Goal: Use online tool/utility: Use online tool/utility

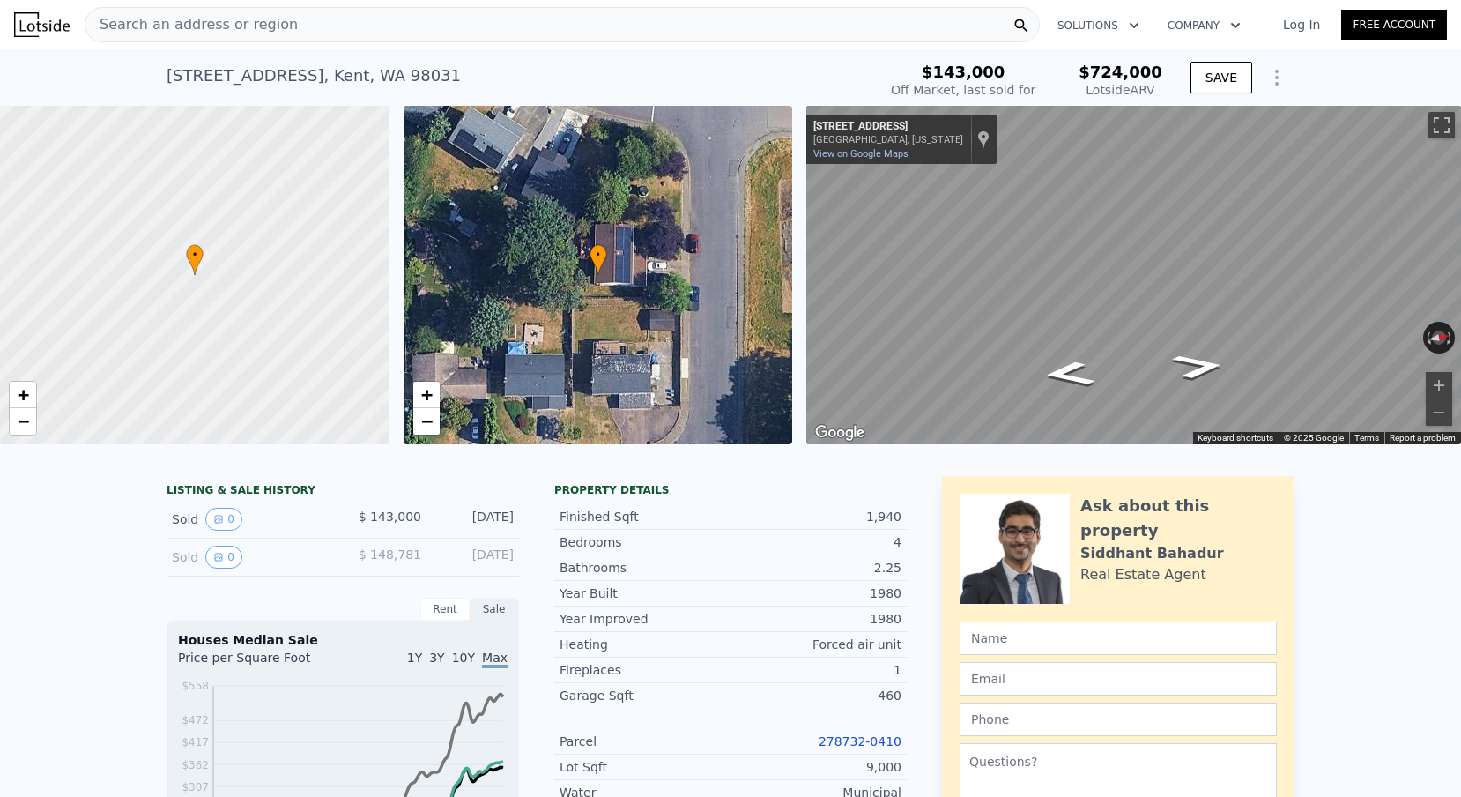
click at [216, 18] on span "Search an address or region" at bounding box center [191, 24] width 212 height 21
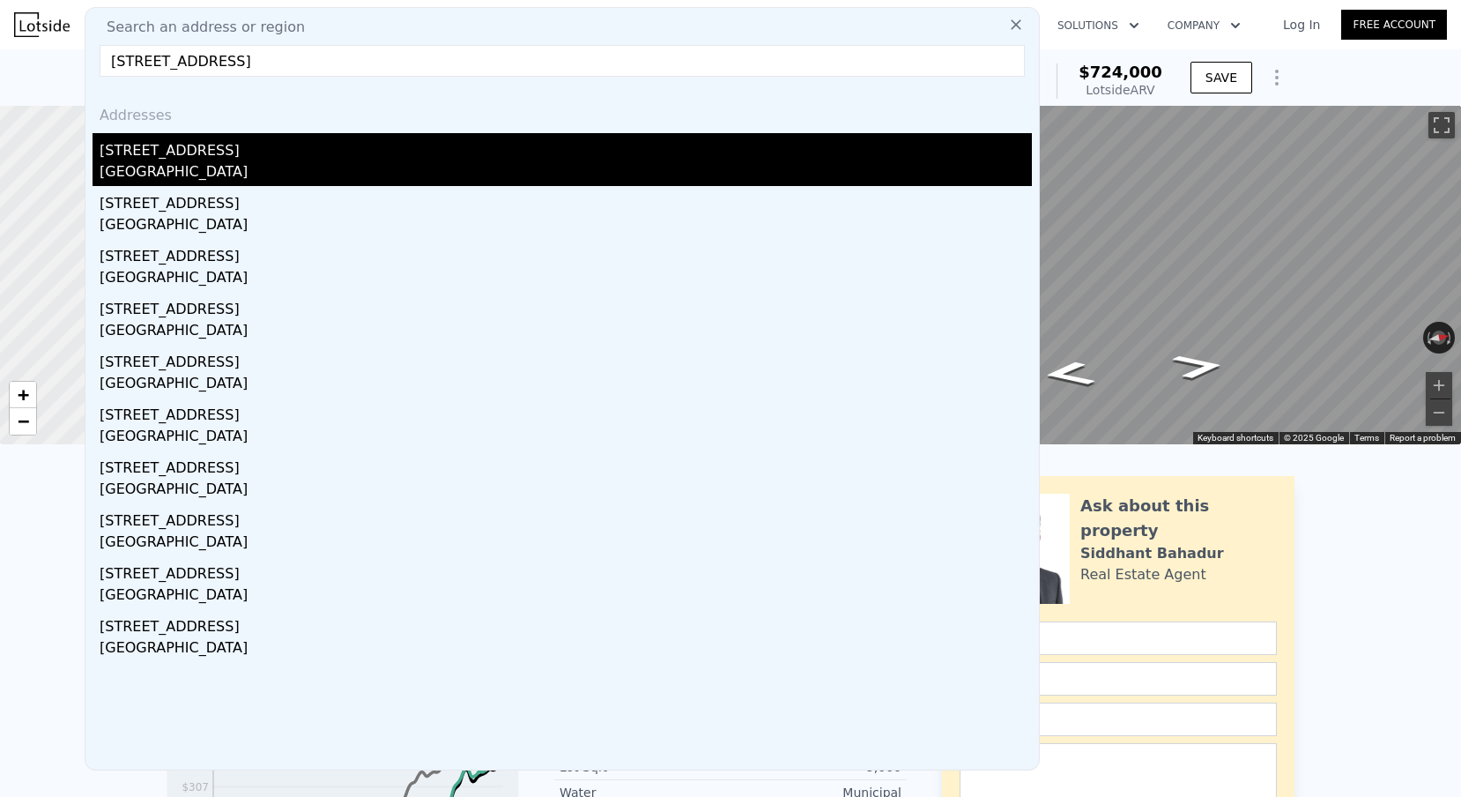
type input "[STREET_ADDRESS]"
click at [251, 167] on div "[GEOGRAPHIC_DATA]" at bounding box center [566, 173] width 932 height 25
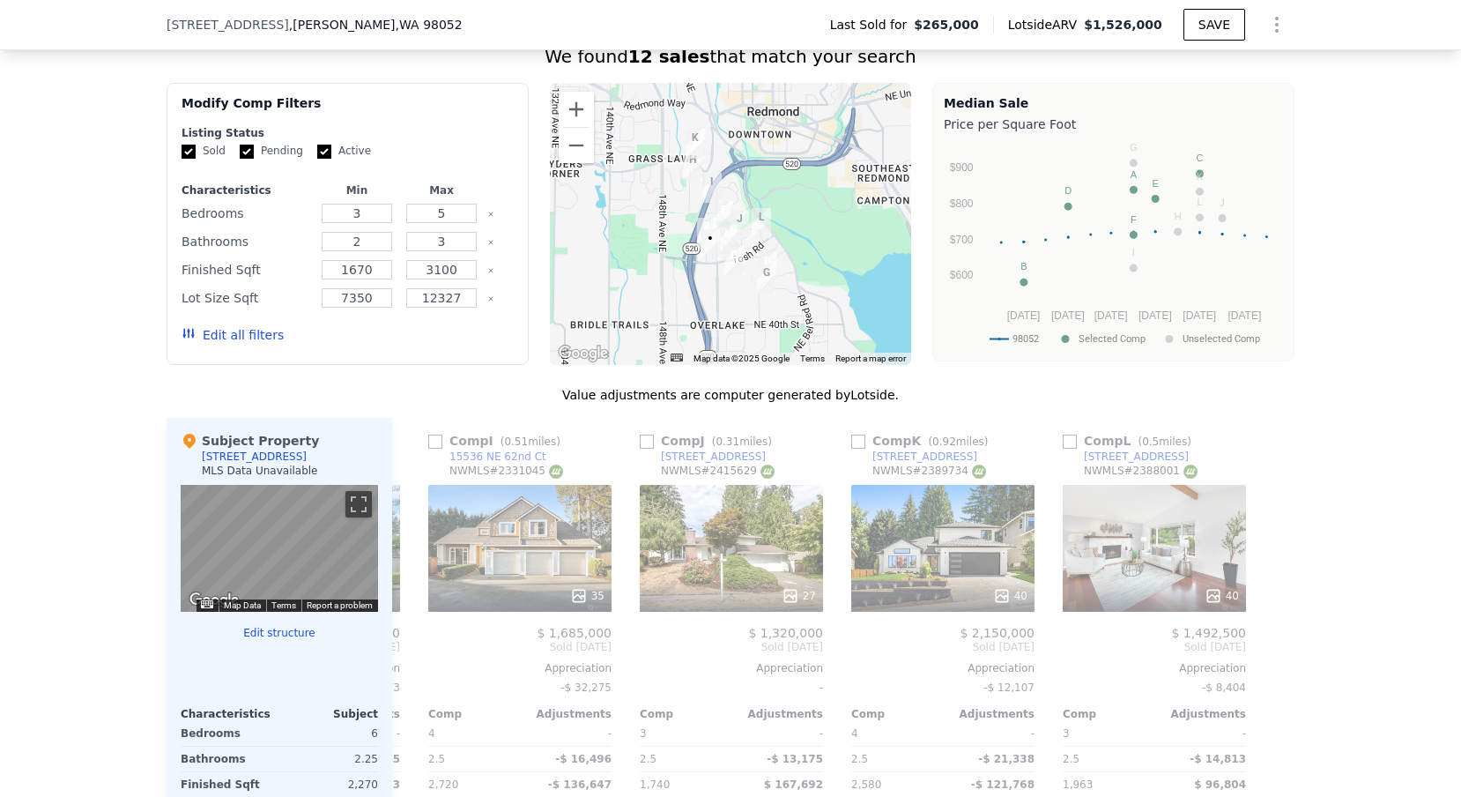
scroll to position [1362, 0]
click at [580, 101] on button "Zoom in" at bounding box center [576, 110] width 35 height 35
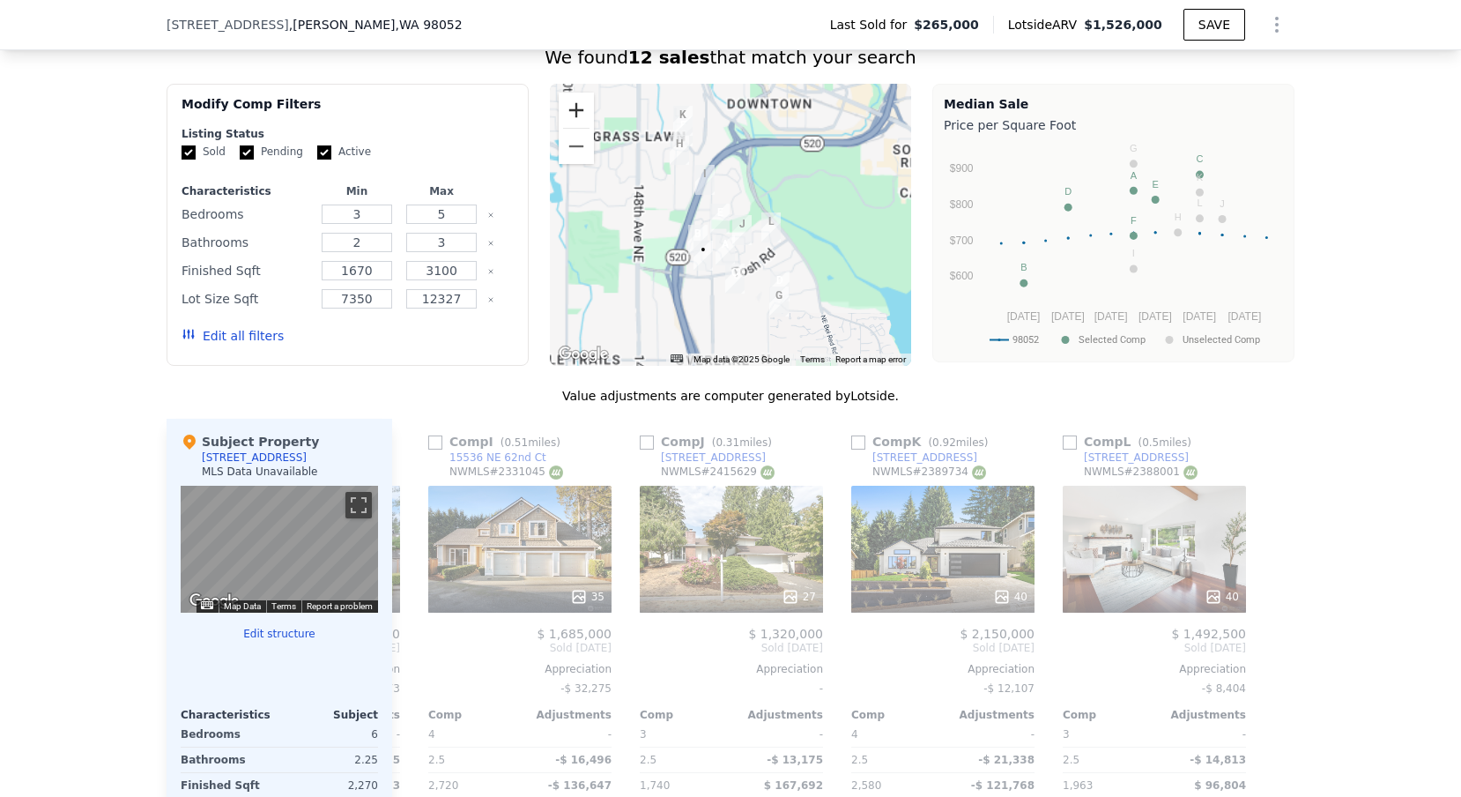
click at [580, 101] on button "Zoom in" at bounding box center [576, 110] width 35 height 35
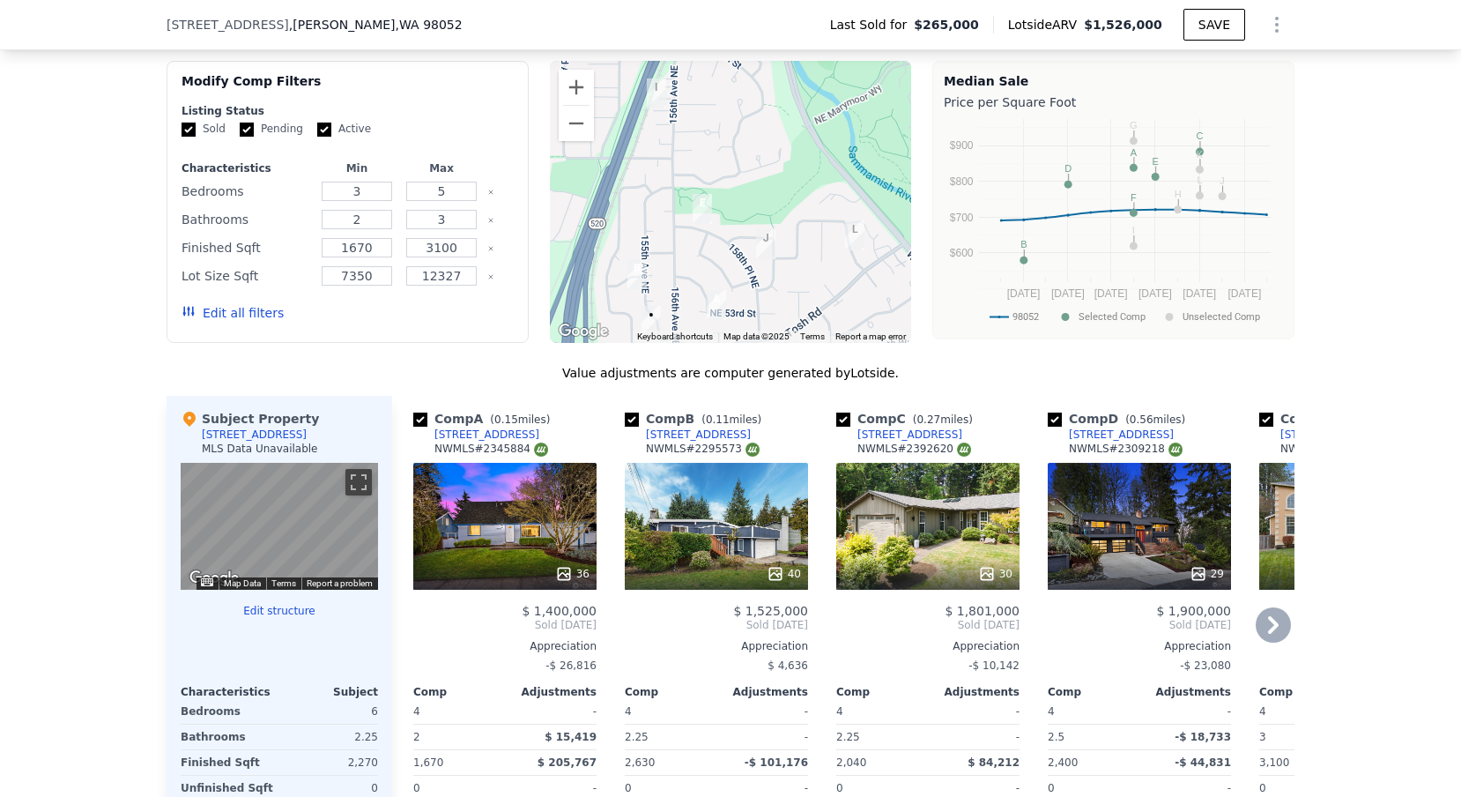
scroll to position [1344, 0]
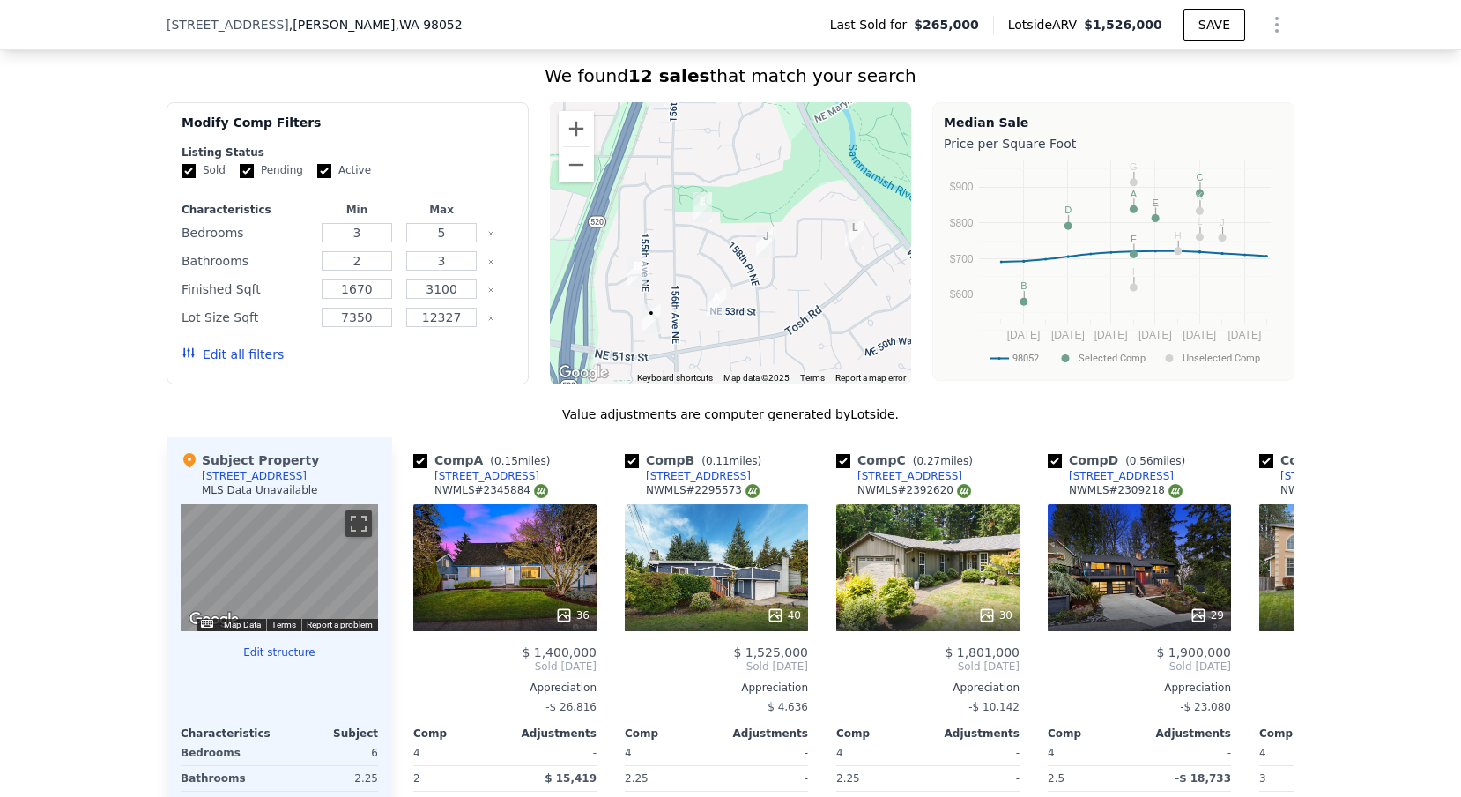
drag, startPoint x: 682, startPoint y: 276, endPoint x: 682, endPoint y: 229, distance: 46.7
click at [682, 229] on div at bounding box center [731, 243] width 362 height 282
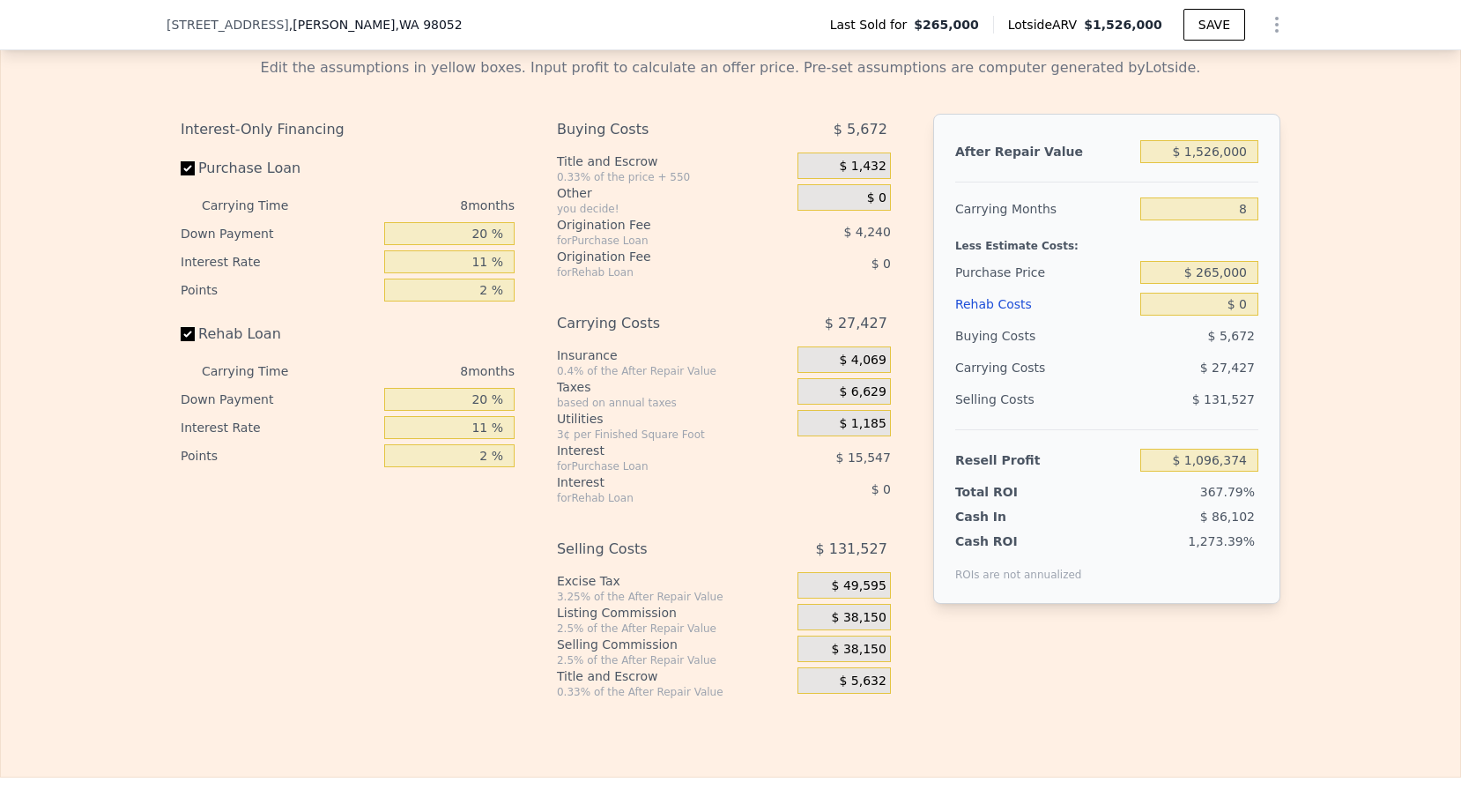
scroll to position [2501, 0]
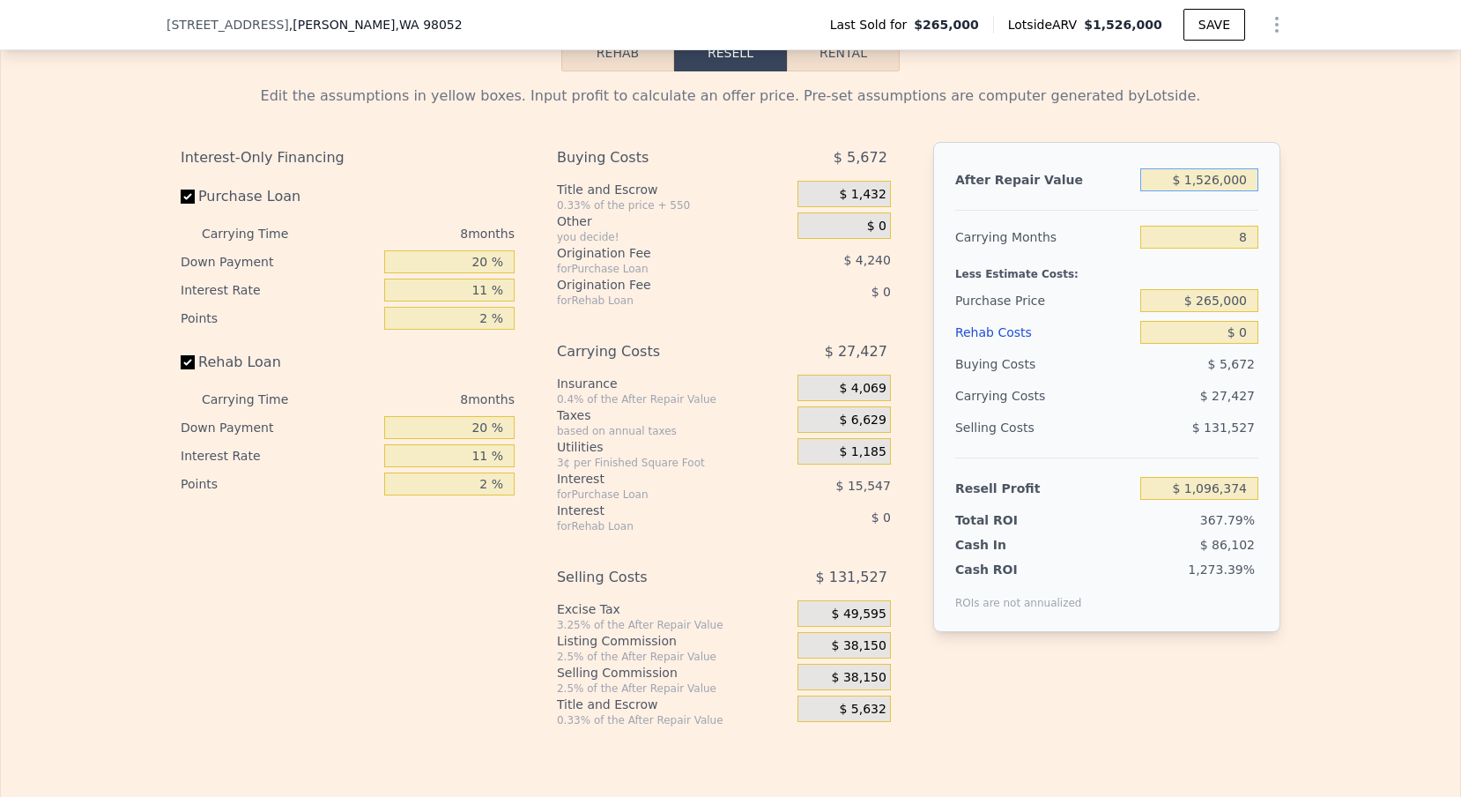
click at [1209, 180] on input "$ 1,526,000" at bounding box center [1199, 179] width 118 height 23
type input "$ 126,000"
type input "-$ 179,731"
type input "$ 1,626,000"
type input "$ 1,187,524"
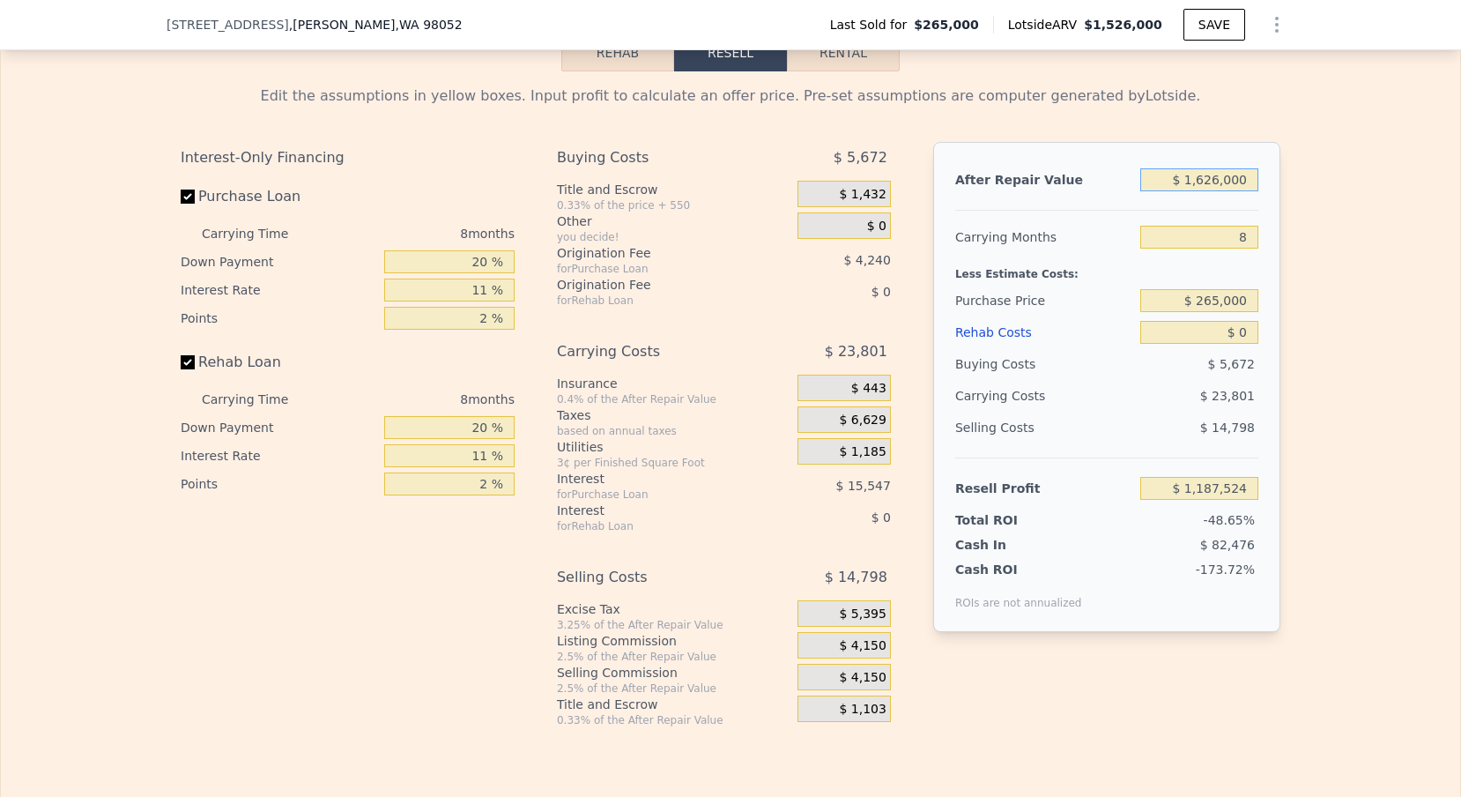
type input "$ 166,000"
type input "-$ 143,271"
type input "$ 1,656,000"
type input "$ 1,214,870"
click at [1257, 243] on input "8" at bounding box center [1199, 237] width 118 height 23
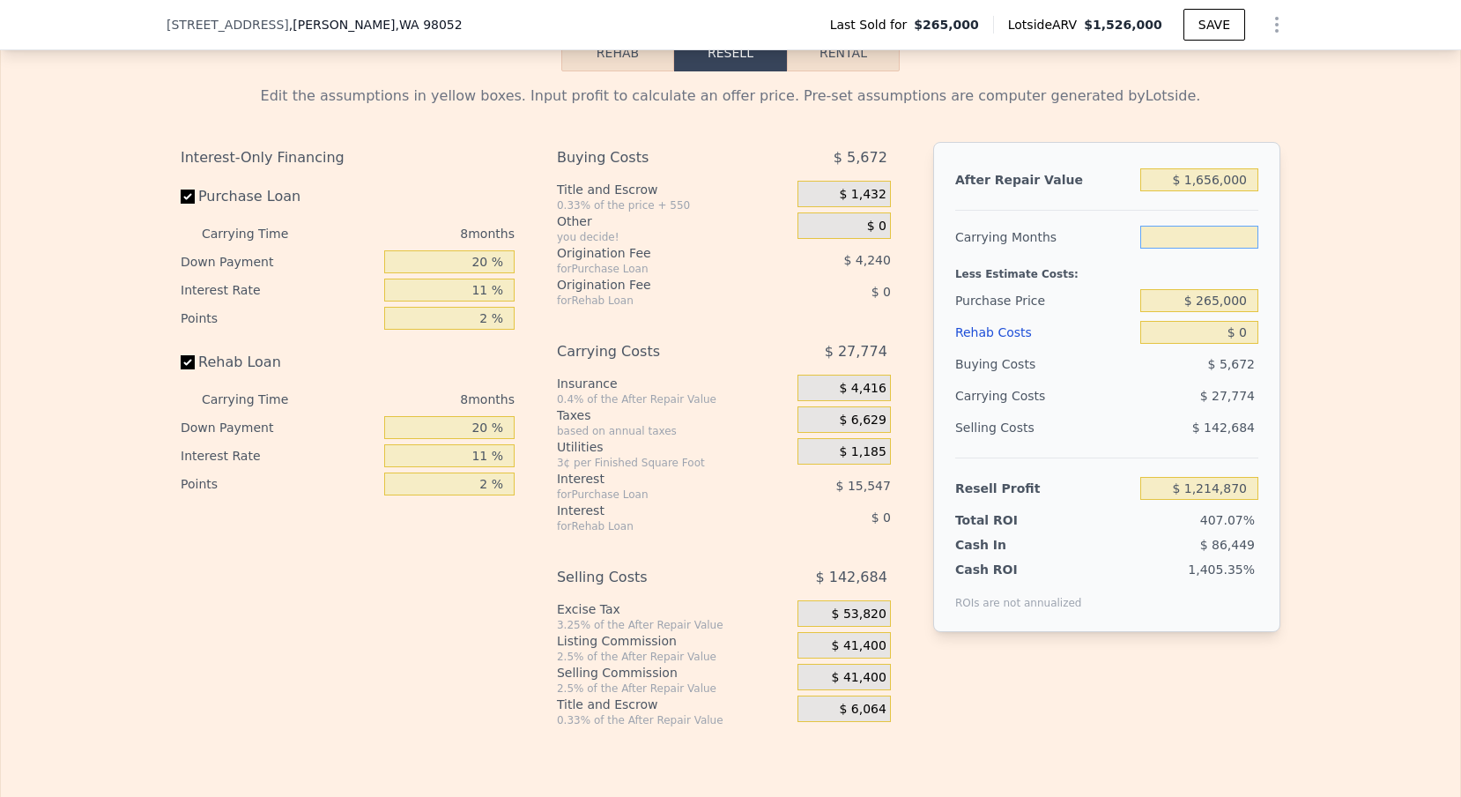
type input "3"
type input "$ 1,232,229"
type input "3"
click at [1210, 303] on input "$ 265,000" at bounding box center [1199, 300] width 118 height 23
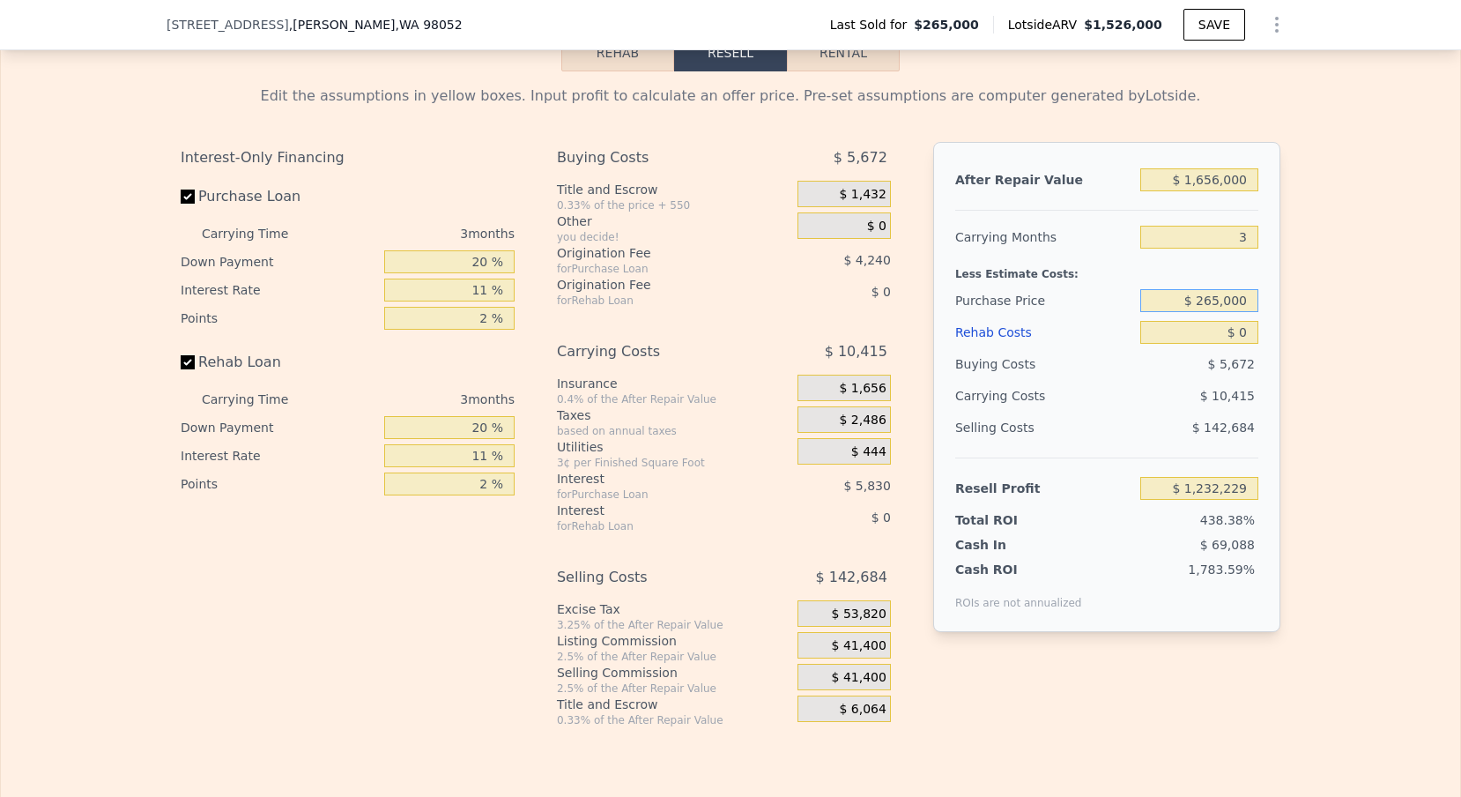
click at [1210, 303] on input "$ 265,000" at bounding box center [1199, 300] width 118 height 23
type input "$ 1,100,000"
click at [1248, 330] on input "$ 0" at bounding box center [1199, 332] width 118 height 23
type input "$ 362,716"
type input "$ 6"
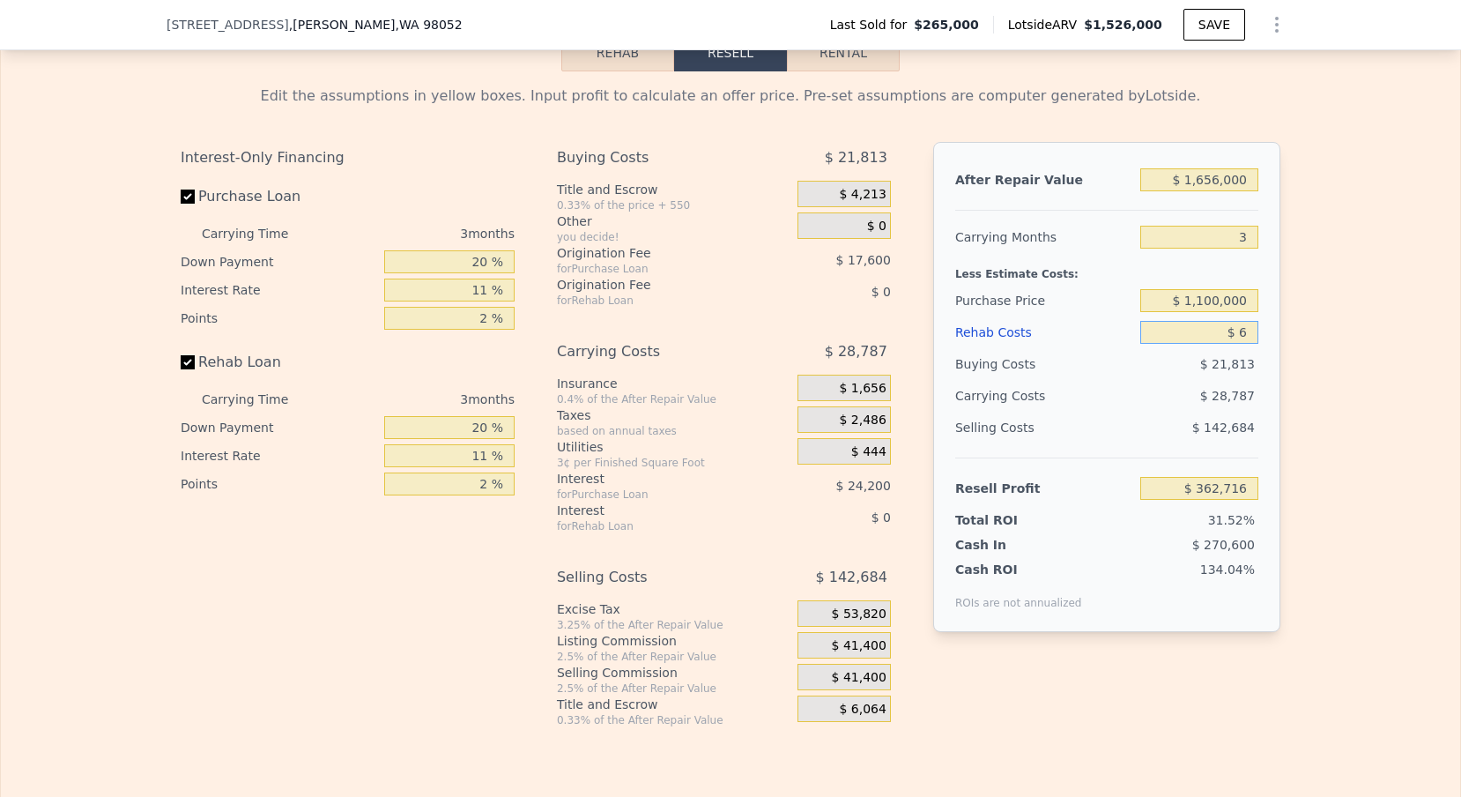
type input "$ 362,710"
type input "$ 60"
type input "$ 362,655"
type input "$ 600"
type input "$ 362,094"
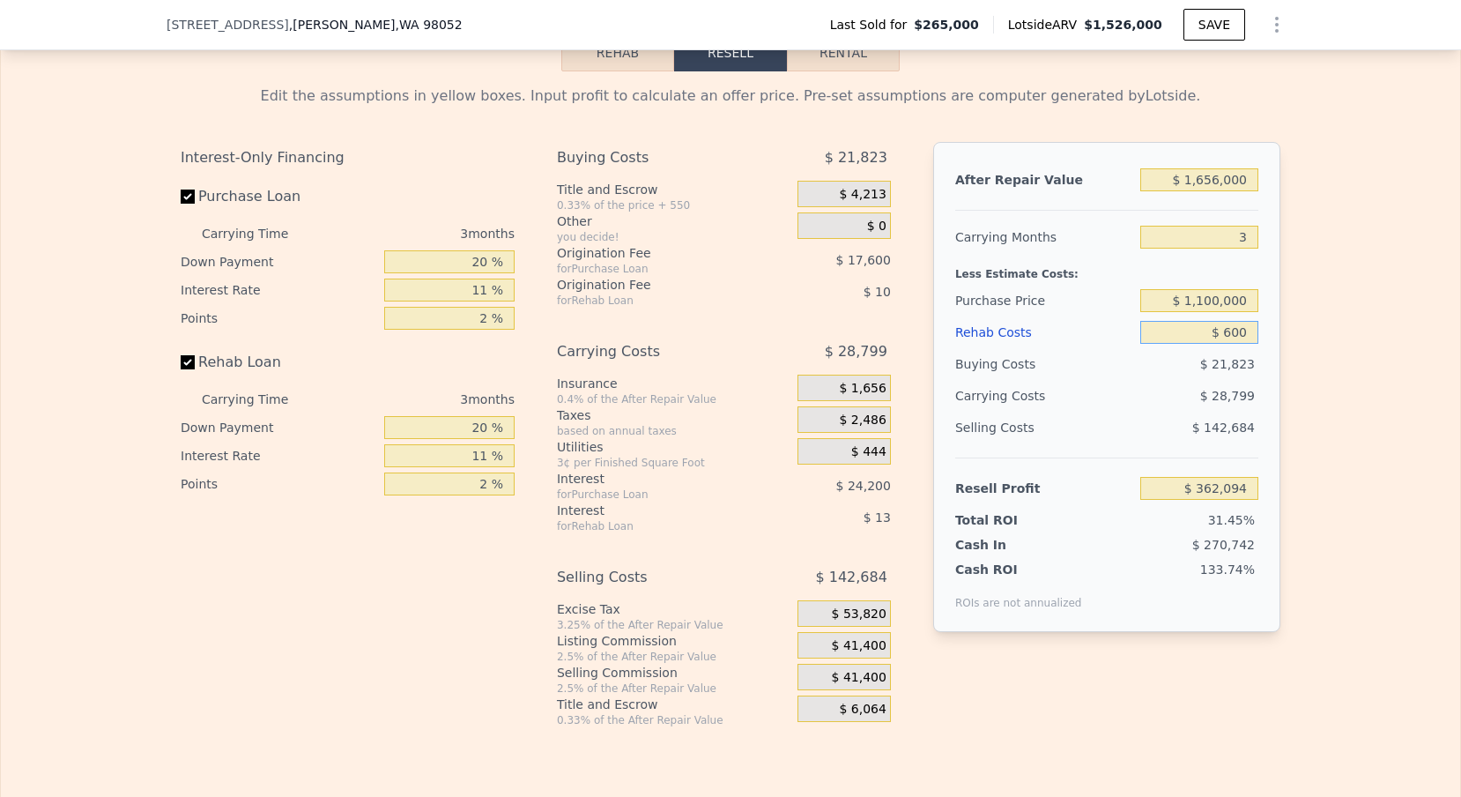
type input "$ 6,000"
type input "$ 356,488"
type input "$ 60,000"
type input "$ 300,436"
click at [1114, 405] on div "$ 30,107" at bounding box center [1166, 396] width 186 height 32
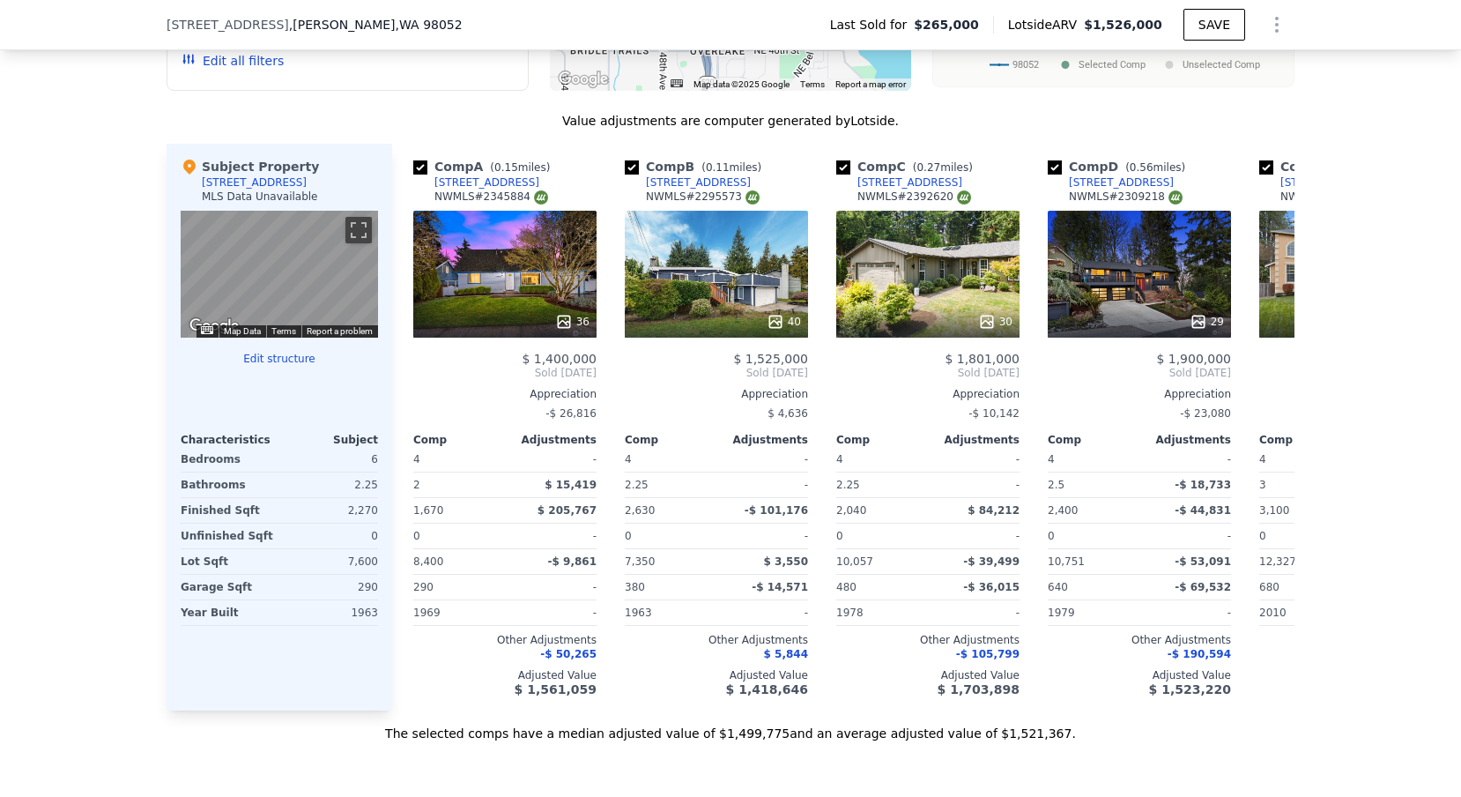
scroll to position [661, 0]
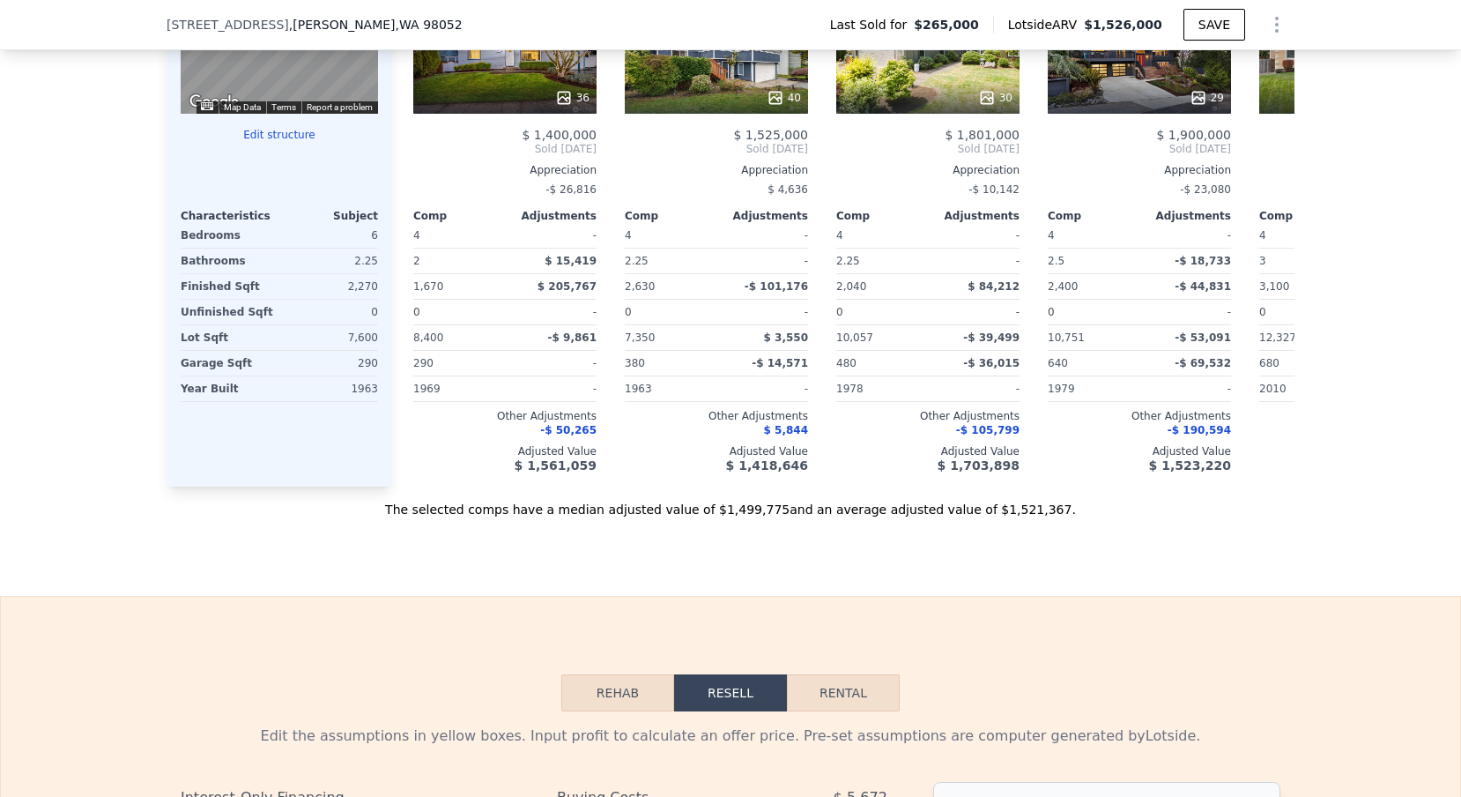
type input "$ 1,526,000"
type input "8"
type input "$ 0"
type input "$ 1,096,374"
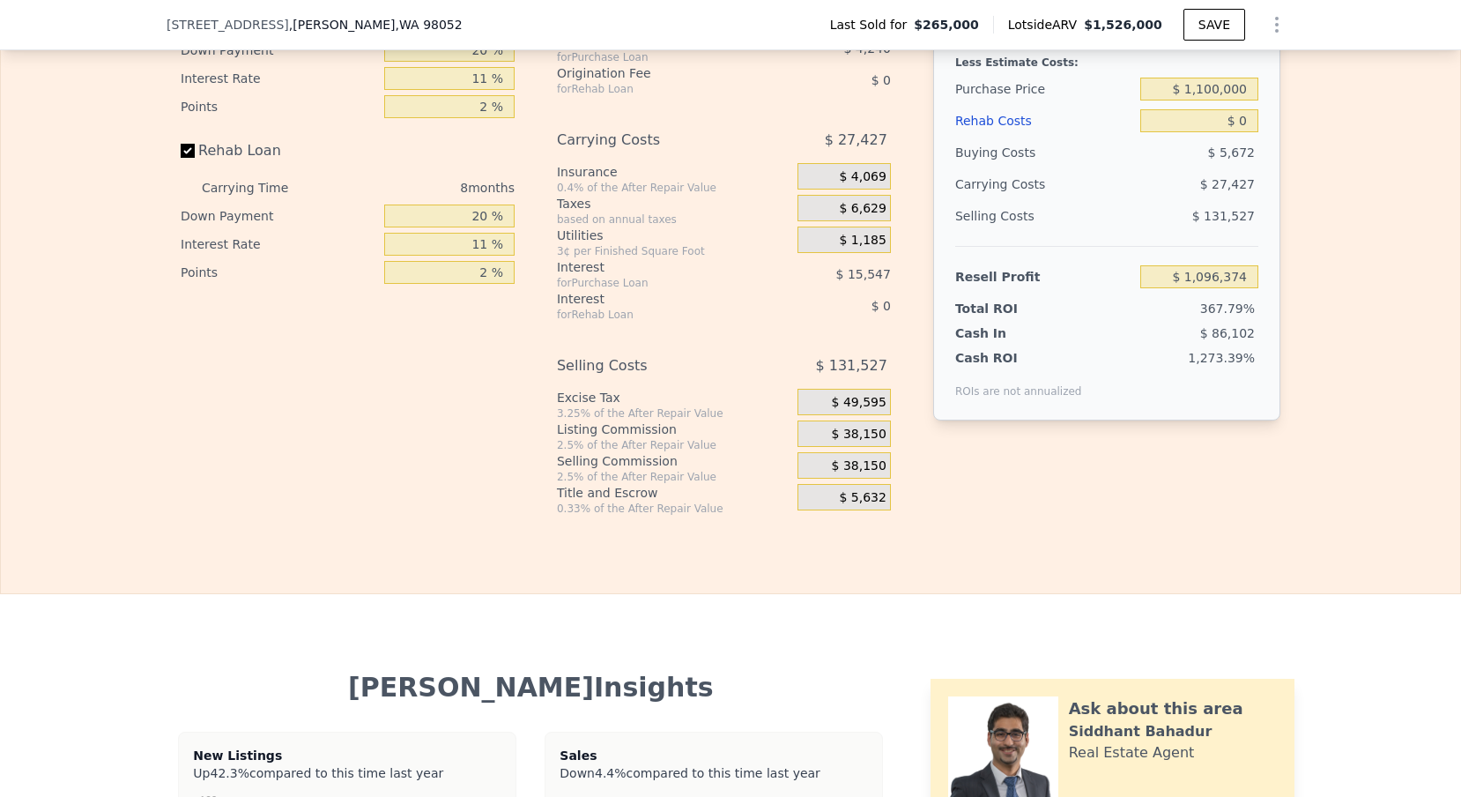
scroll to position [2513, 0]
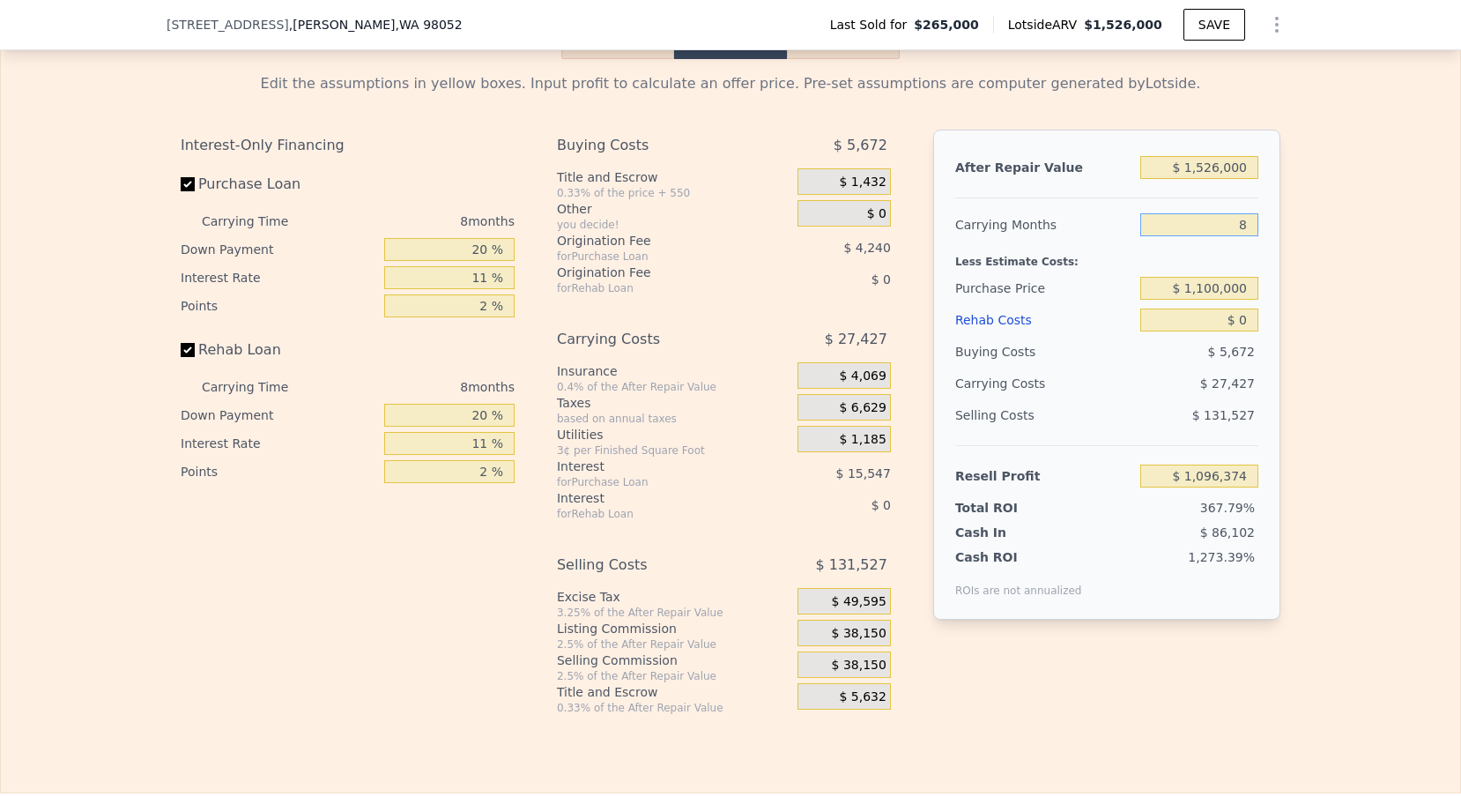
click at [1248, 225] on input "8" at bounding box center [1199, 224] width 118 height 23
type input "3"
type input "$ 1,113,516"
type input "3"
click at [1208, 167] on input "$ 1,526,000" at bounding box center [1199, 167] width 118 height 23
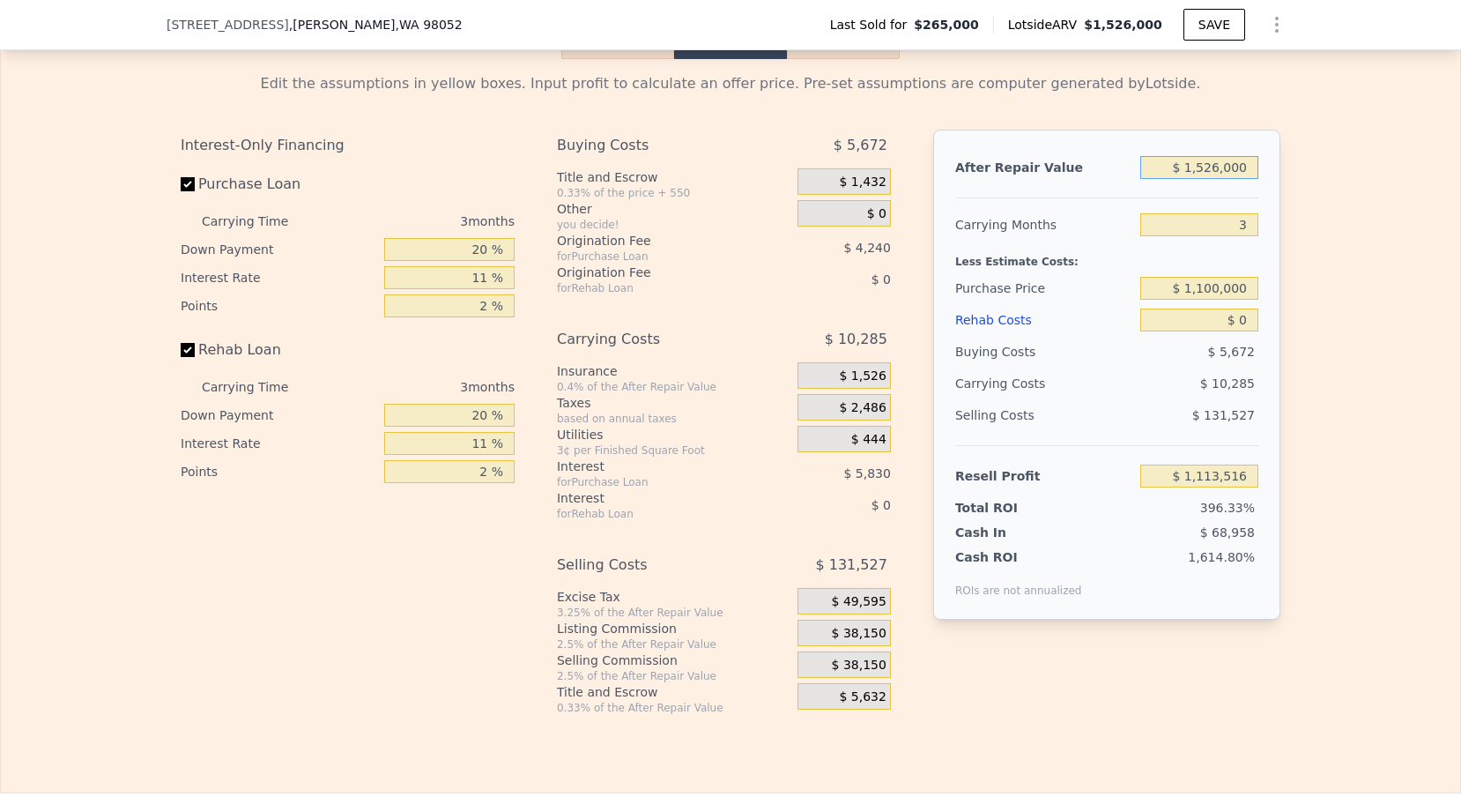
type input "$ 126,000"
type input "-$ 164,922"
type input "$ 1,626,000"
type input "$ 1,204,833"
type input "$ 166,000"
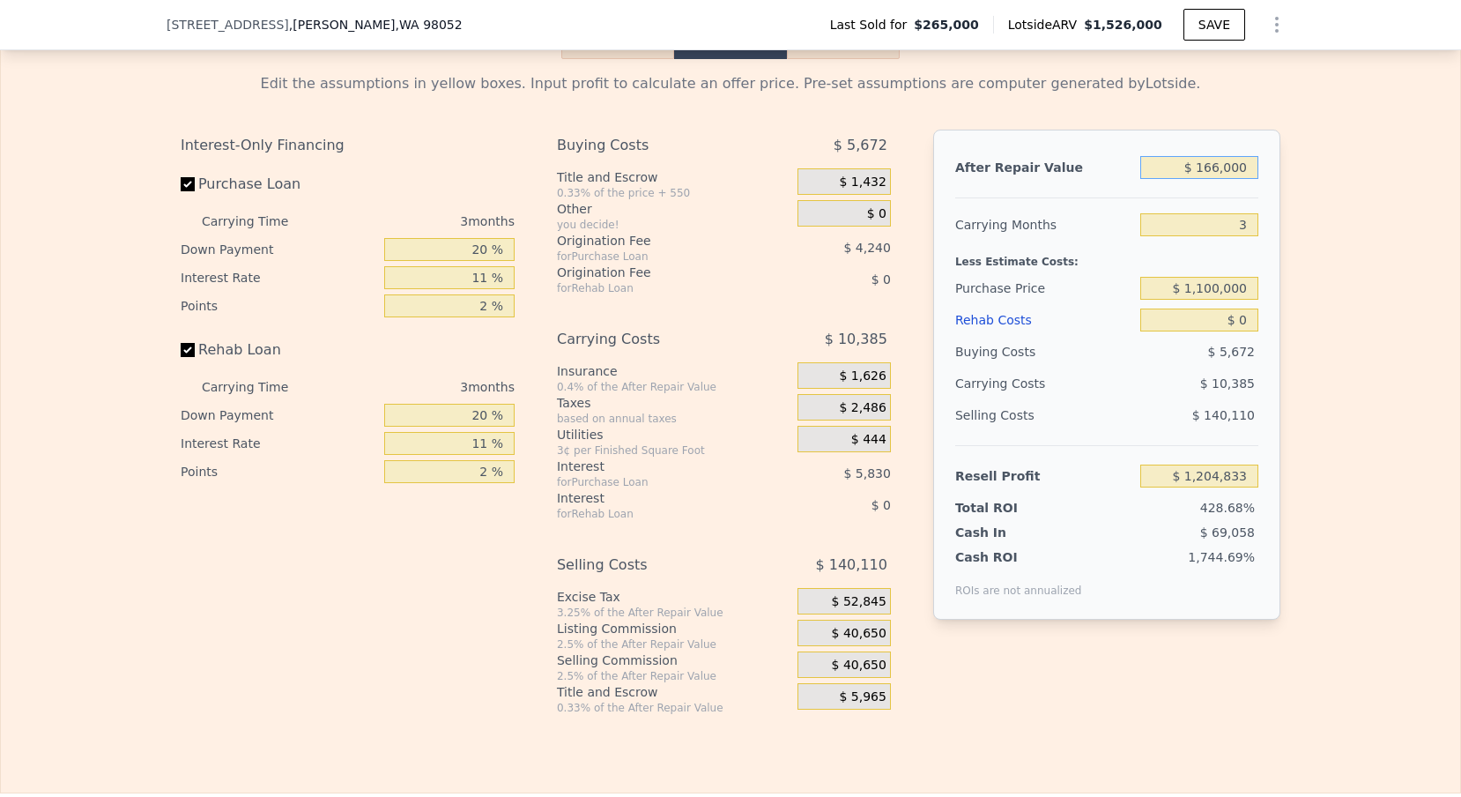
type input "-$ 128,395"
type input "$ 1,656,000"
click at [1259, 224] on div "After Repair Value $ 1,656,000 Carrying Months 3 Less Estimate Costs: Purchase …" at bounding box center [1106, 375] width 347 height 490
click at [1253, 224] on input "3" at bounding box center [1199, 224] width 118 height 23
click at [1221, 293] on input "$ 1,100,000" at bounding box center [1199, 288] width 118 height 23
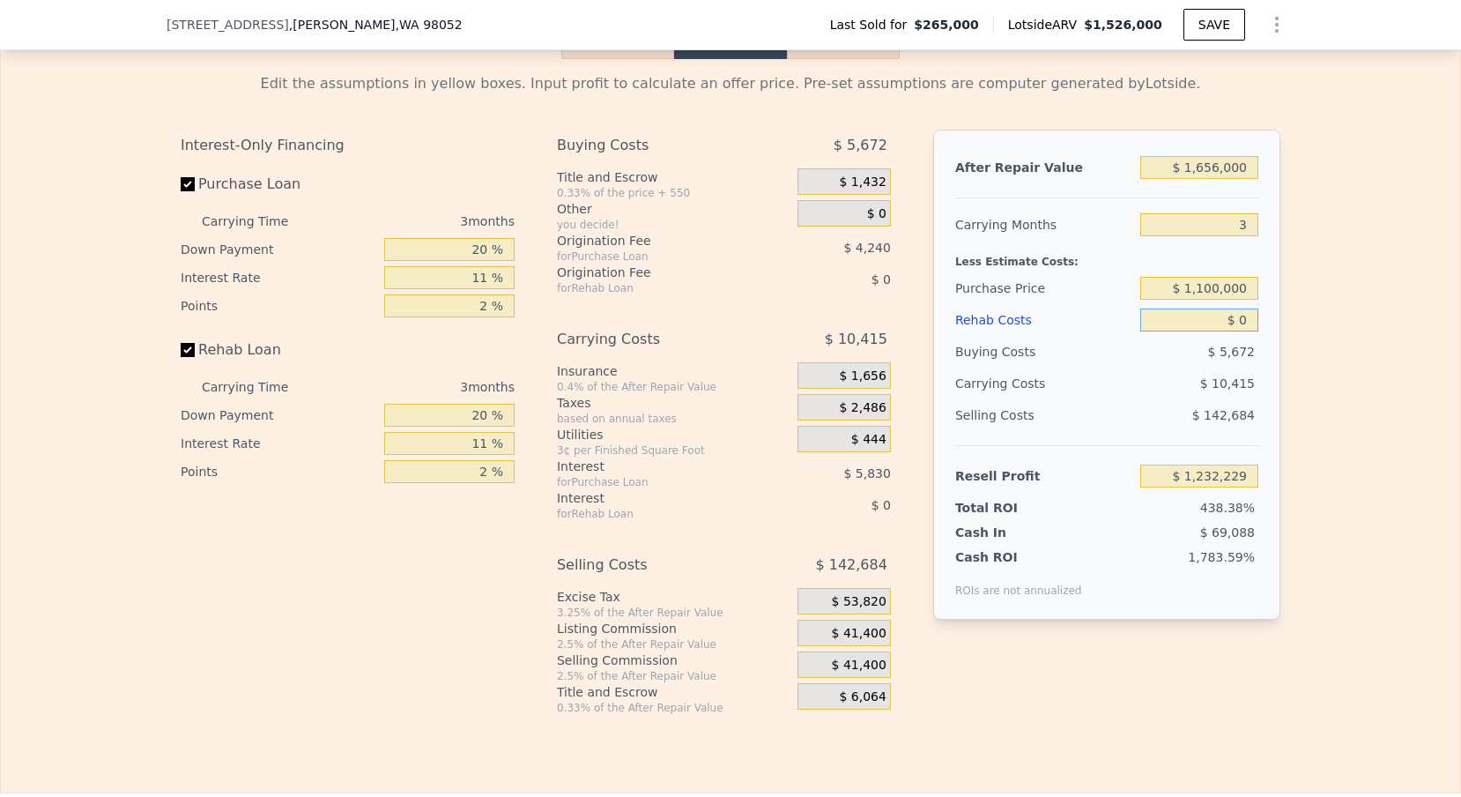
type input "$ 362,716"
click at [1251, 320] on input "$ 0" at bounding box center [1199, 319] width 118 height 23
type input "$ 6"
type input "$ 362,710"
type input "$ 60"
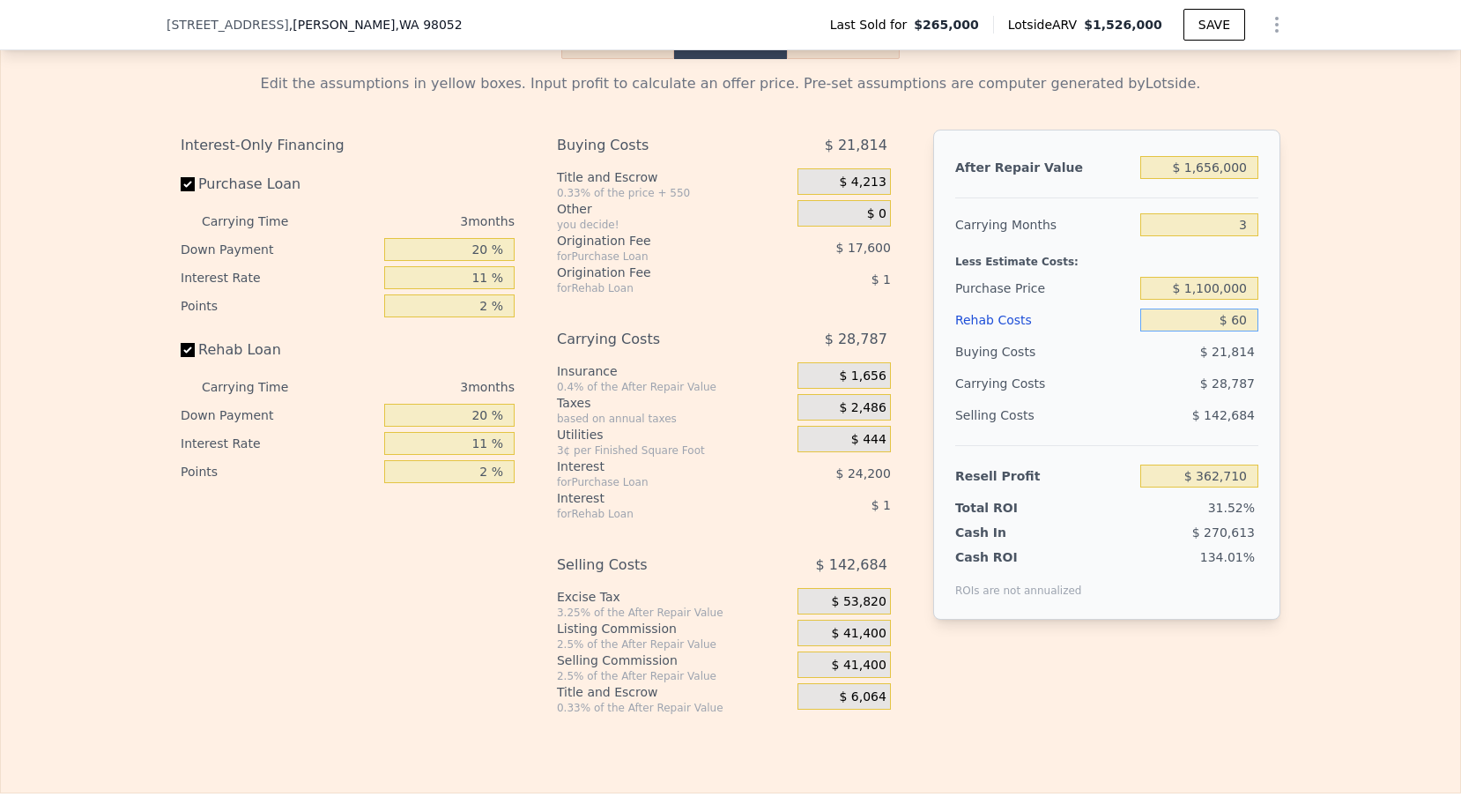
type input "$ 362,655"
type input "$ 600"
type input "$ 362,094"
type input "$ 6,000"
type input "$ 356,488"
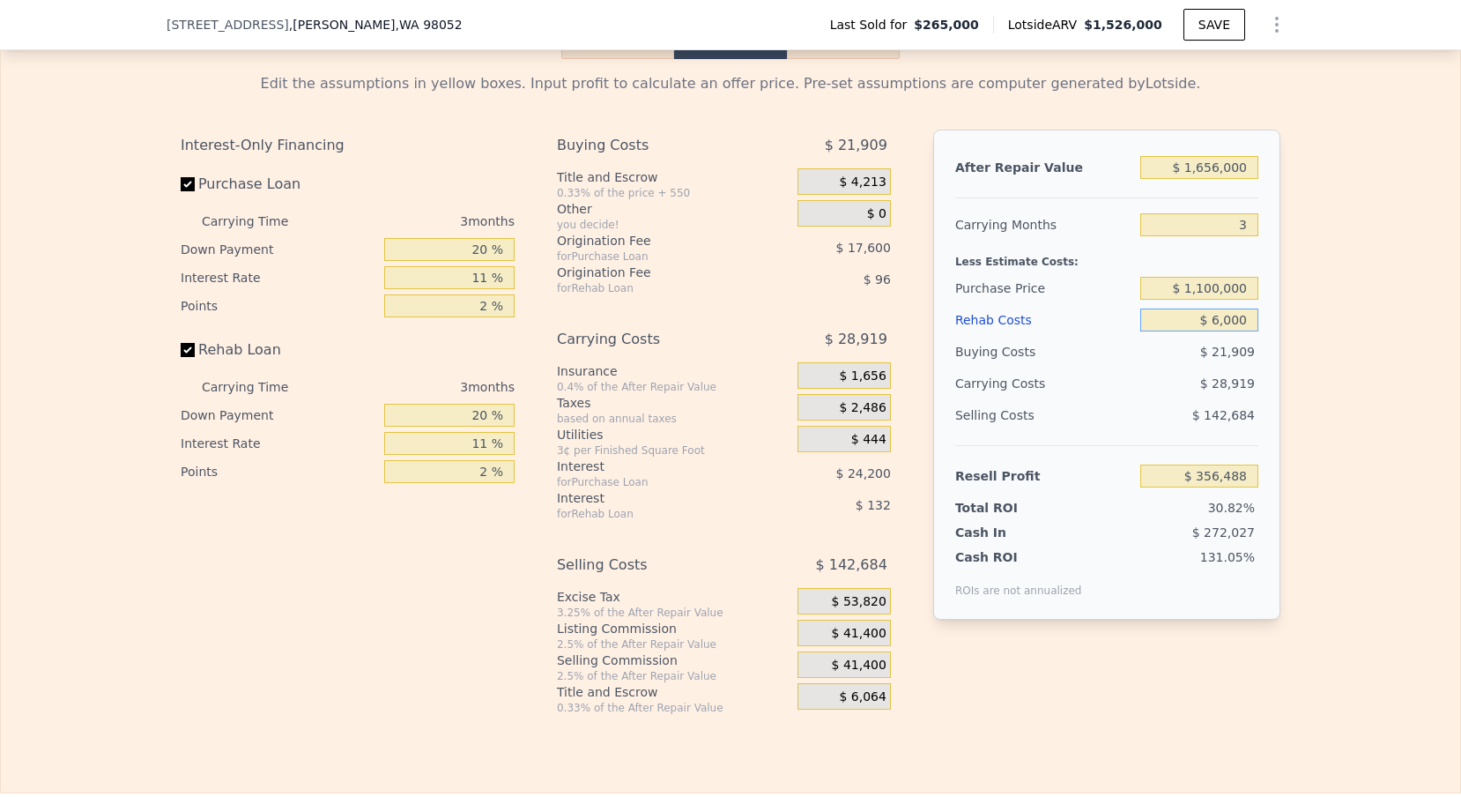
type input "$ 600"
type input "$ 362,094"
type input "$ 60"
type input "$ 362,655"
type input "$ 6"
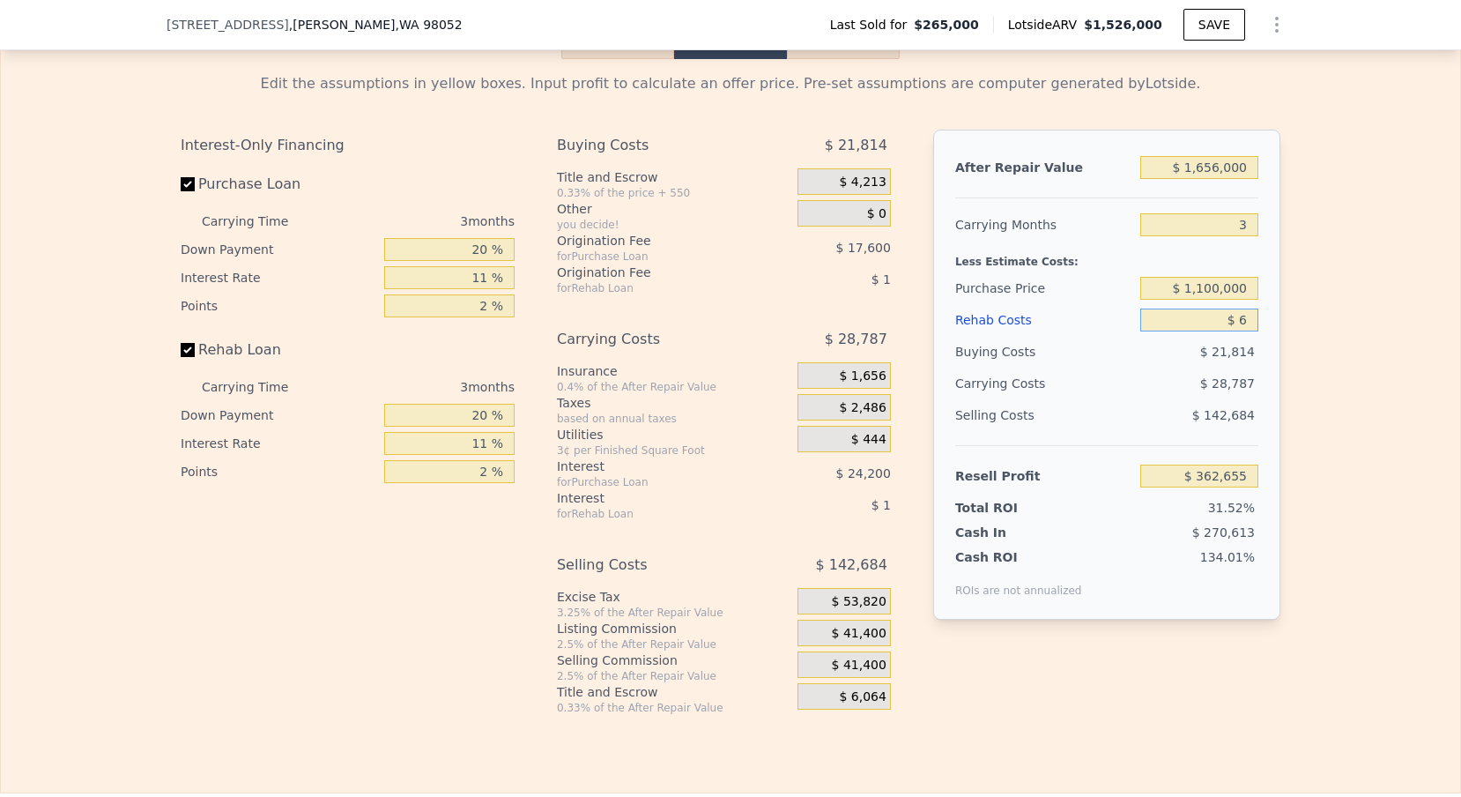
type input "$ 362,710"
type input "$ 70"
type input "$ 362,642"
type input "$ 700"
type input "$ 361,990"
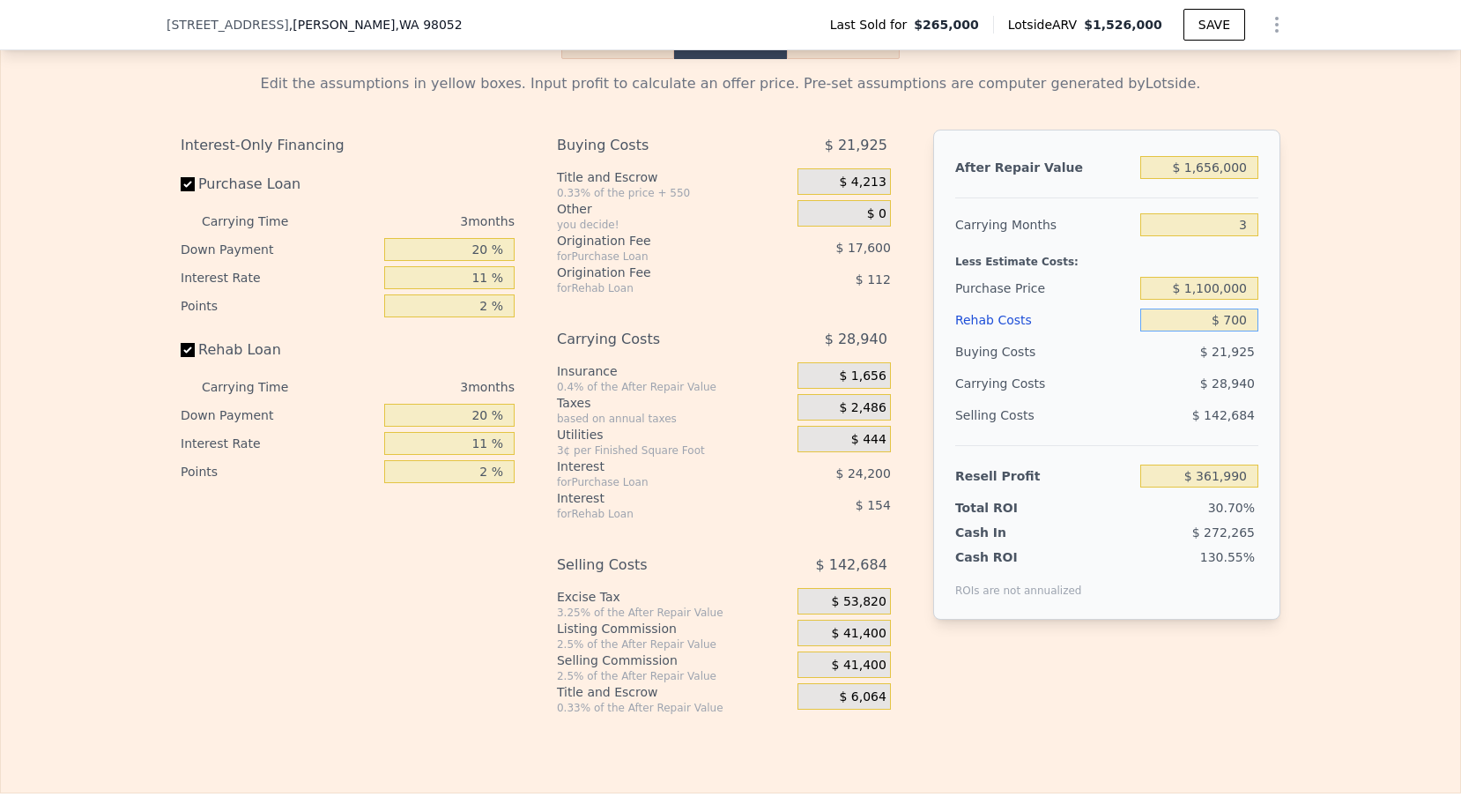
type input "$ 7,000"
type input "$ 355,451"
type input "$ 70,000"
type input "$ 290,057"
click at [1146, 338] on div "$ 22,933" at bounding box center [1199, 352] width 119 height 32
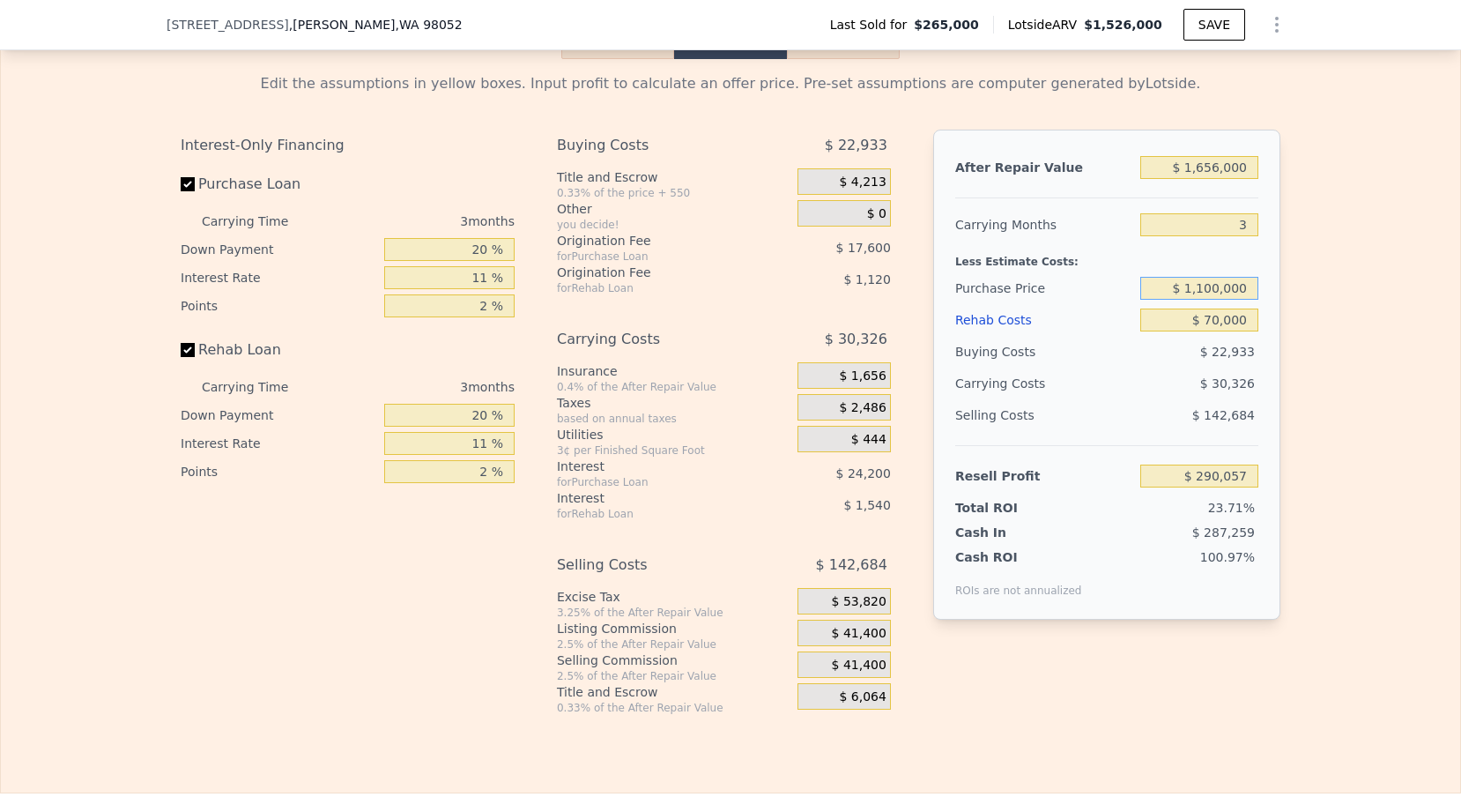
click at [1213, 286] on input "$ 1,100,000" at bounding box center [1199, 288] width 118 height 23
type input "$ 1,170,000"
click at [1112, 373] on div "$ 31,865" at bounding box center [1166, 383] width 186 height 32
type input "$ 217,165"
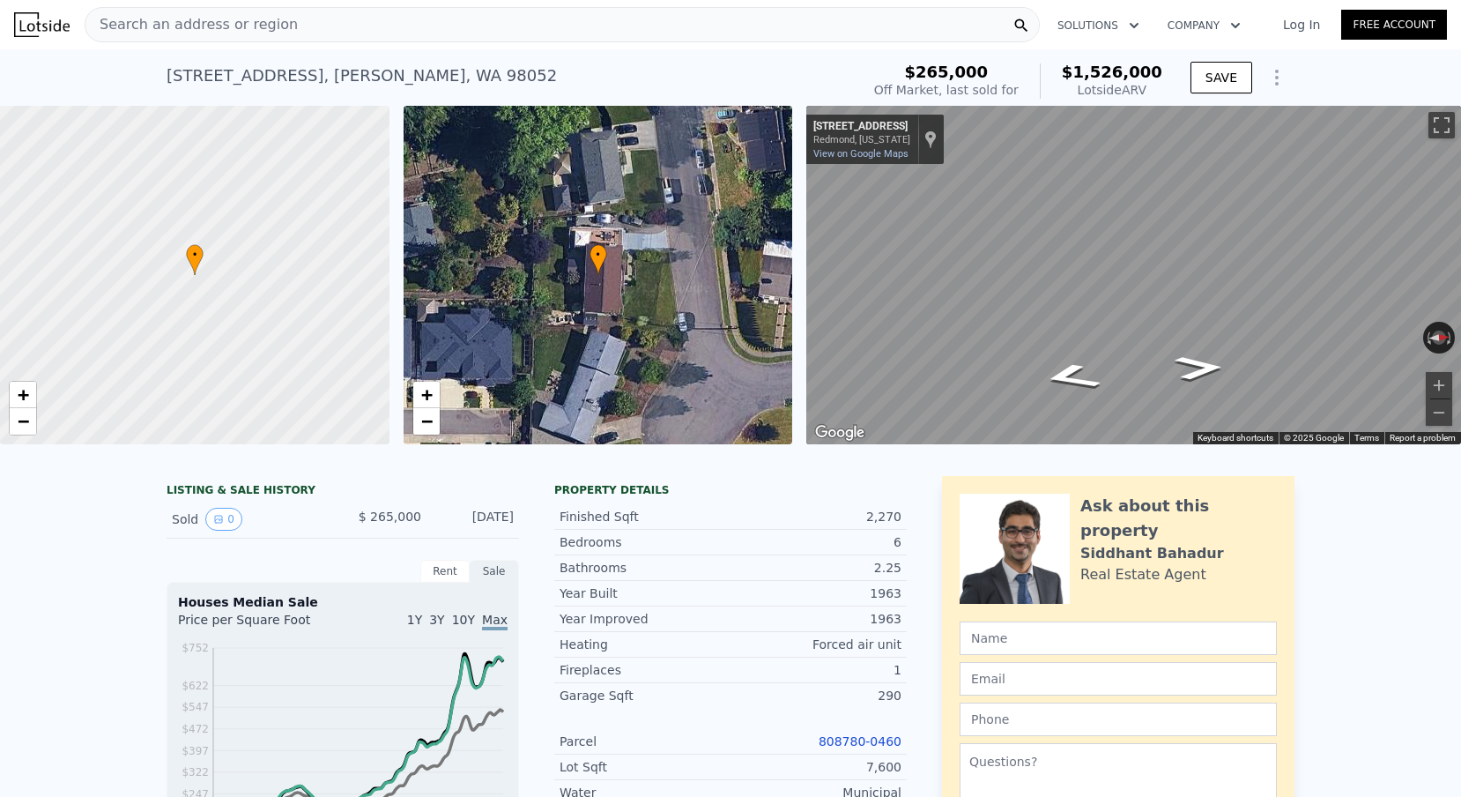
scroll to position [0, 0]
